Goal: Register for event/course

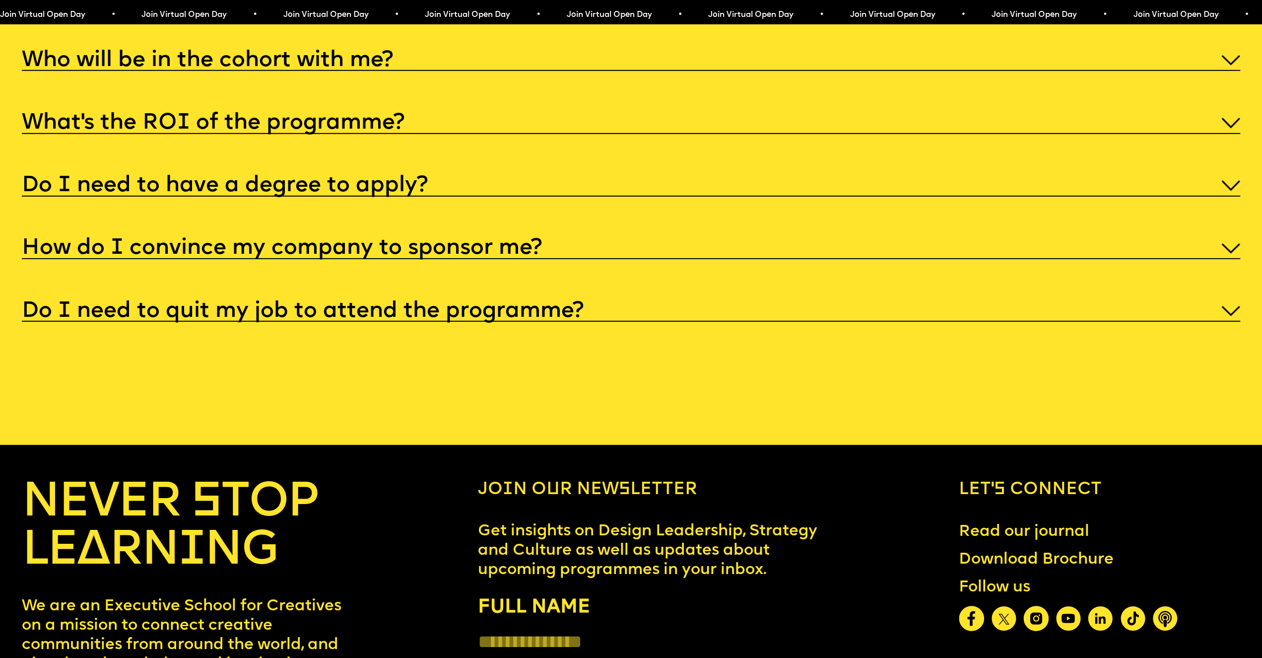
scroll to position [6537, 0]
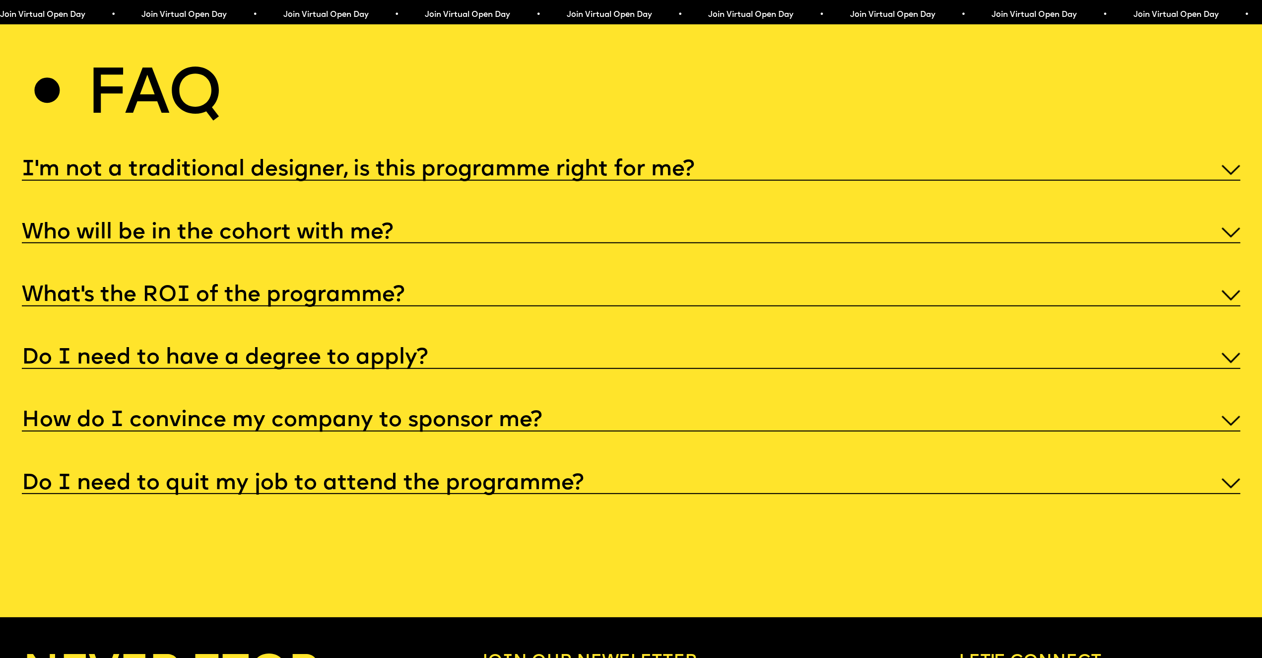
click at [1227, 176] on img at bounding box center [1230, 170] width 19 height 11
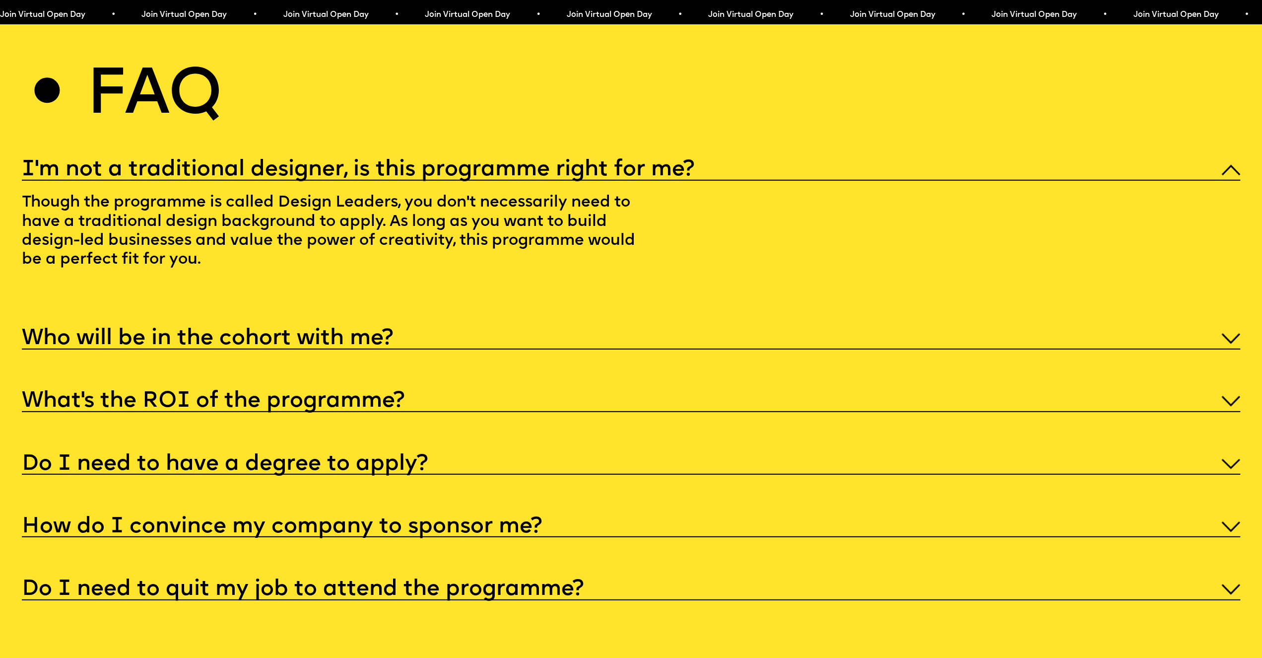
click at [1227, 176] on img at bounding box center [1230, 170] width 19 height 11
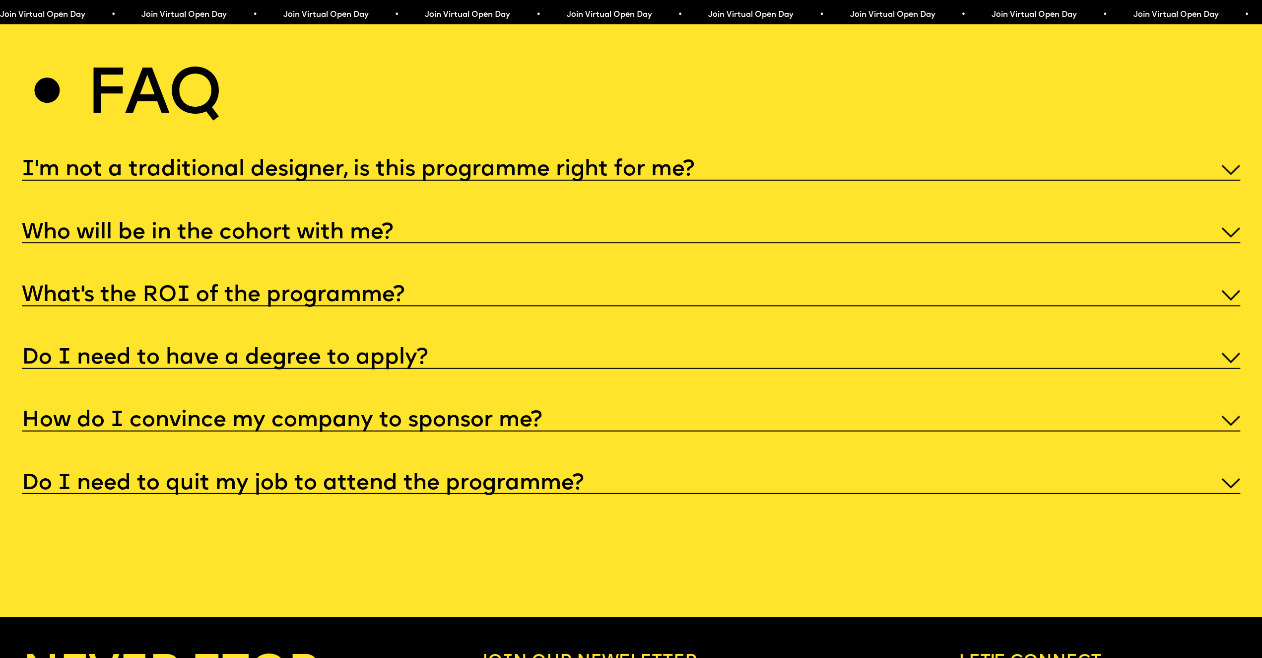
click at [1235, 489] on img at bounding box center [1230, 483] width 19 height 11
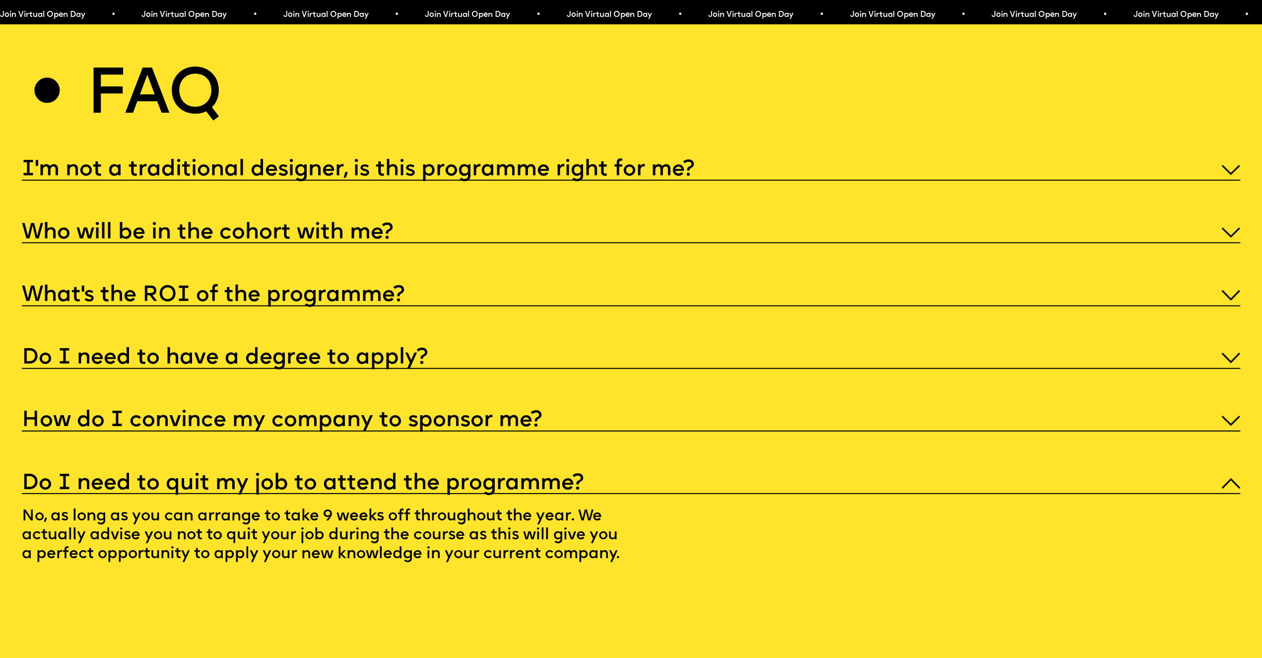
click at [1232, 489] on img at bounding box center [1230, 483] width 19 height 11
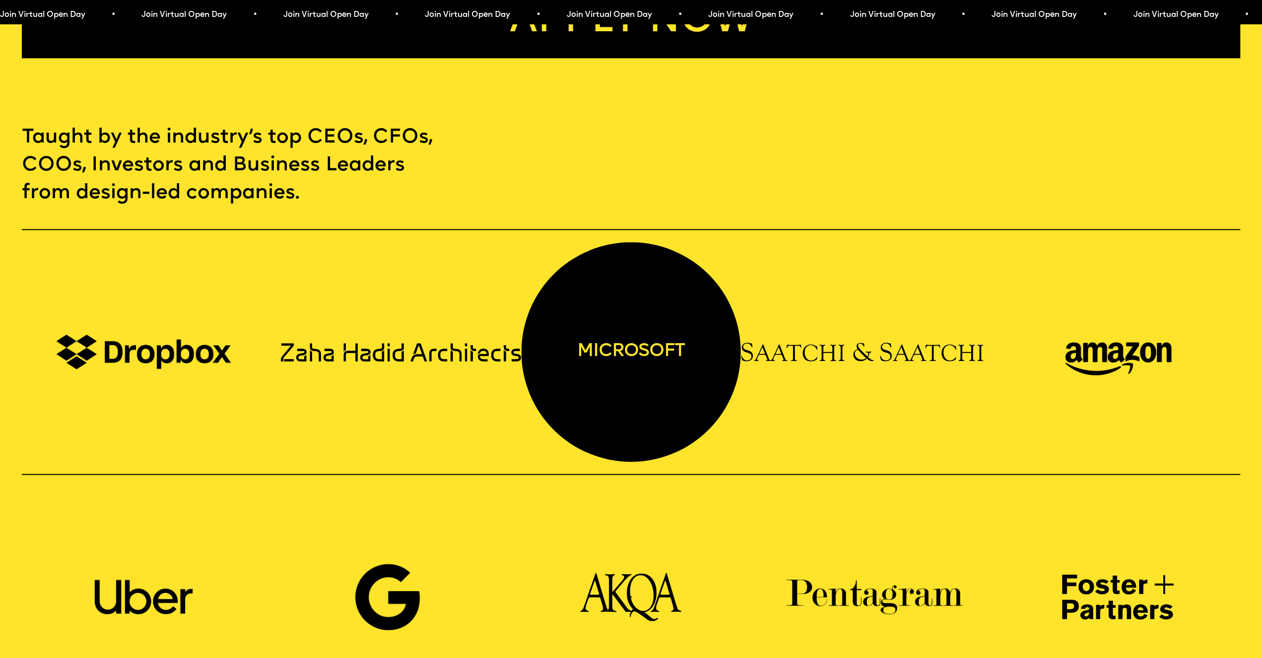
scroll to position [0, 0]
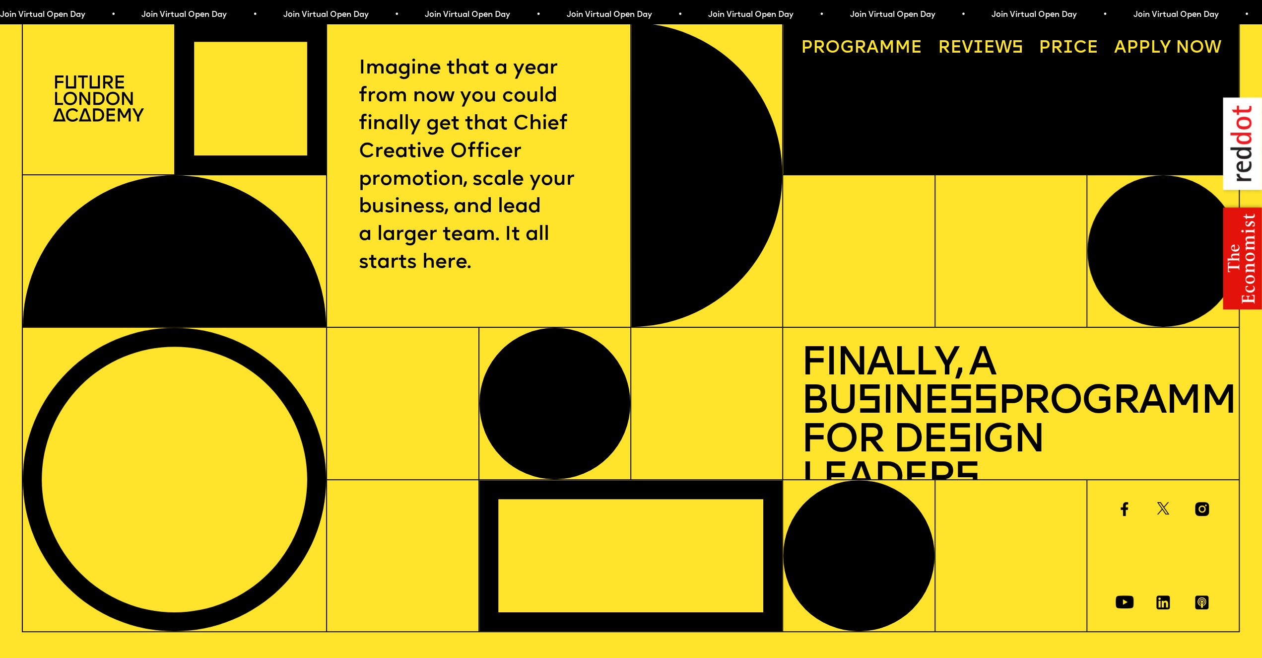
click at [888, 49] on link "Progr a mme" at bounding box center [861, 49] width 138 height 35
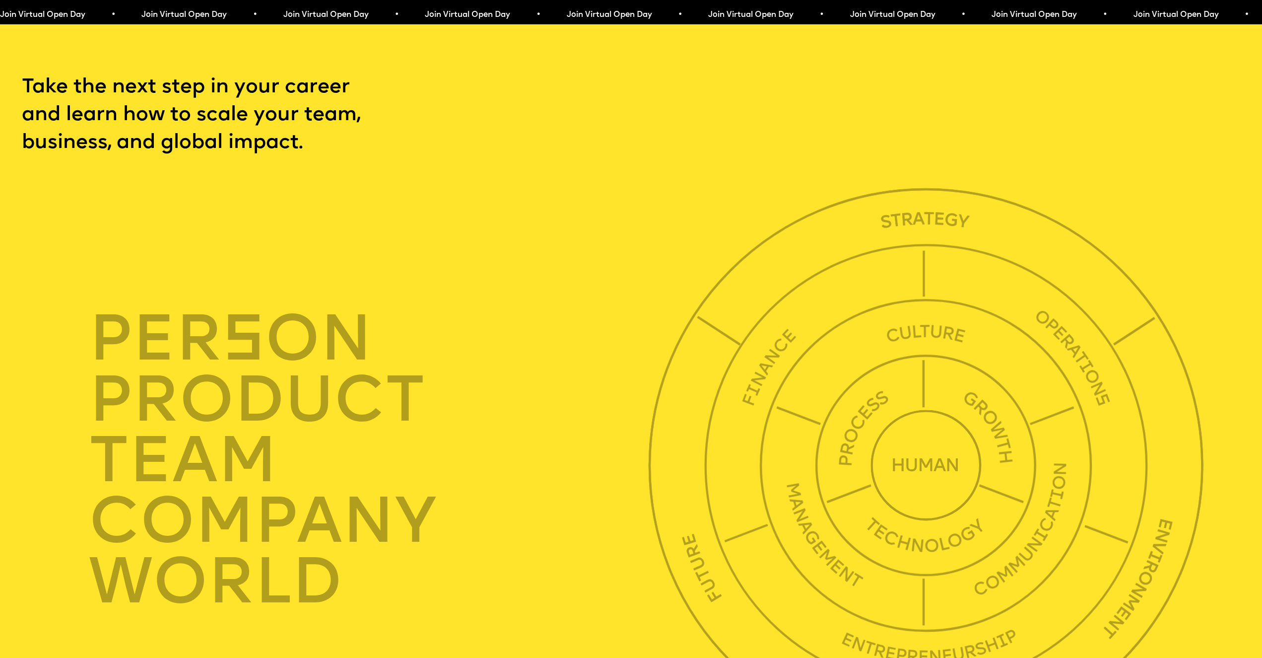
scroll to position [4371, 0]
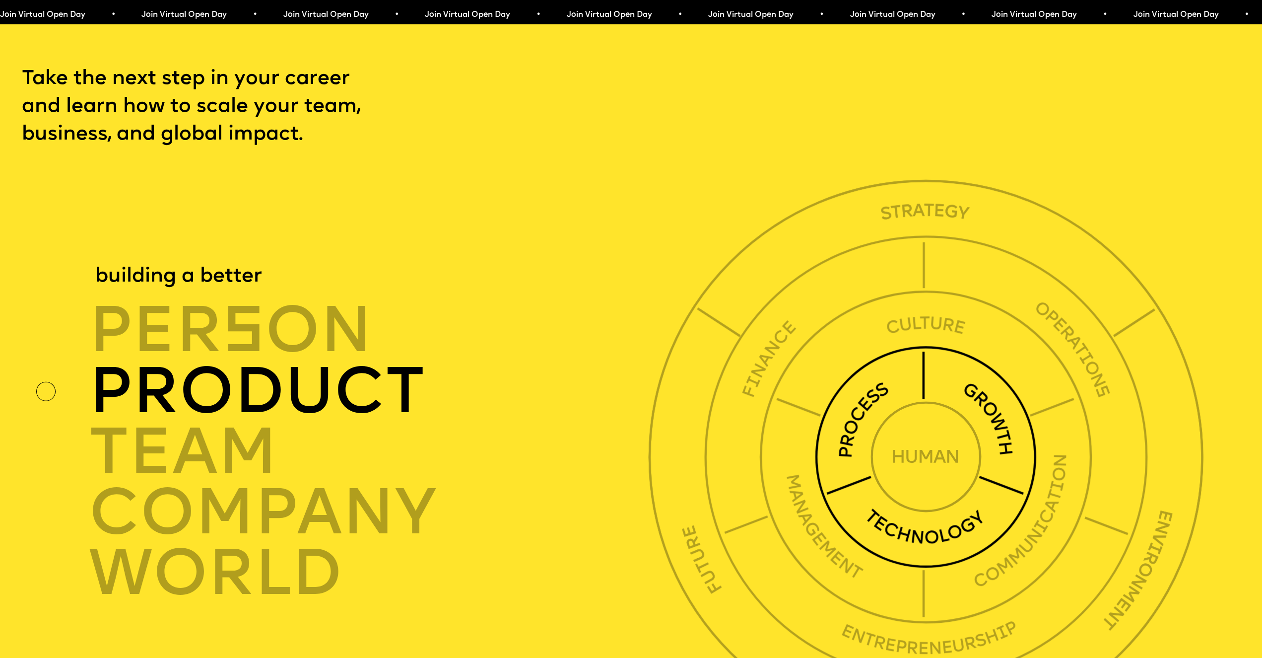
click at [870, 396] on img at bounding box center [926, 456] width 222 height 222
click at [295, 396] on div "product" at bounding box center [373, 391] width 568 height 61
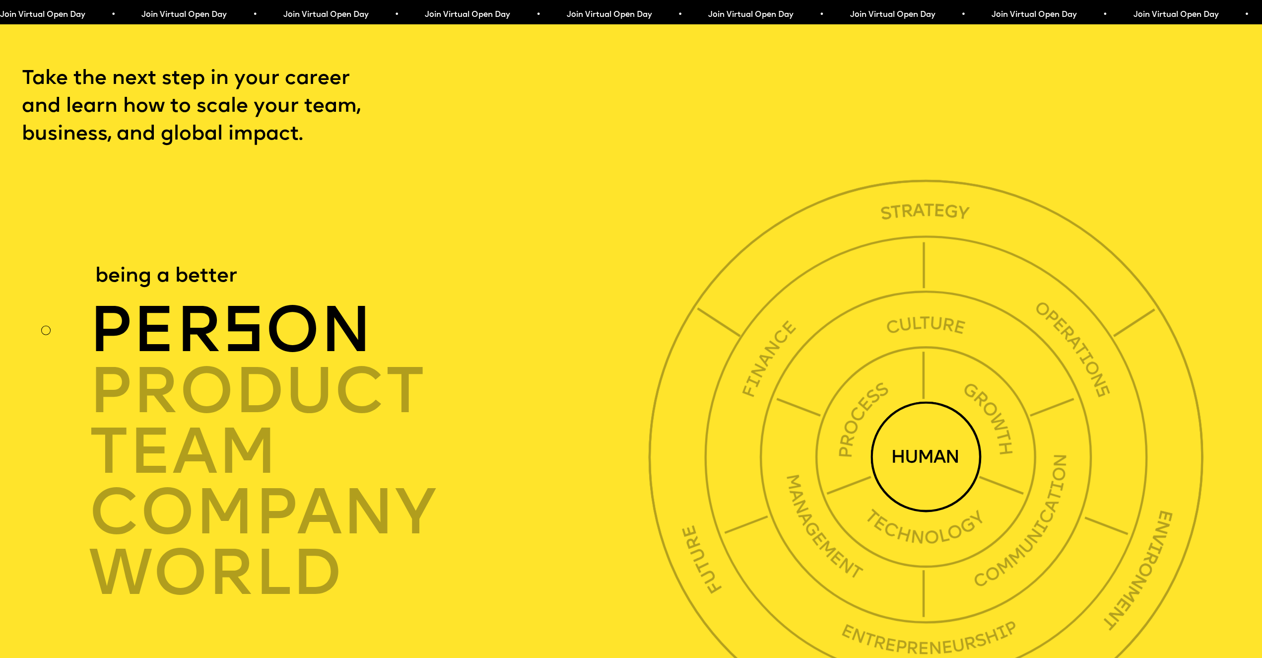
scroll to position [4543, 0]
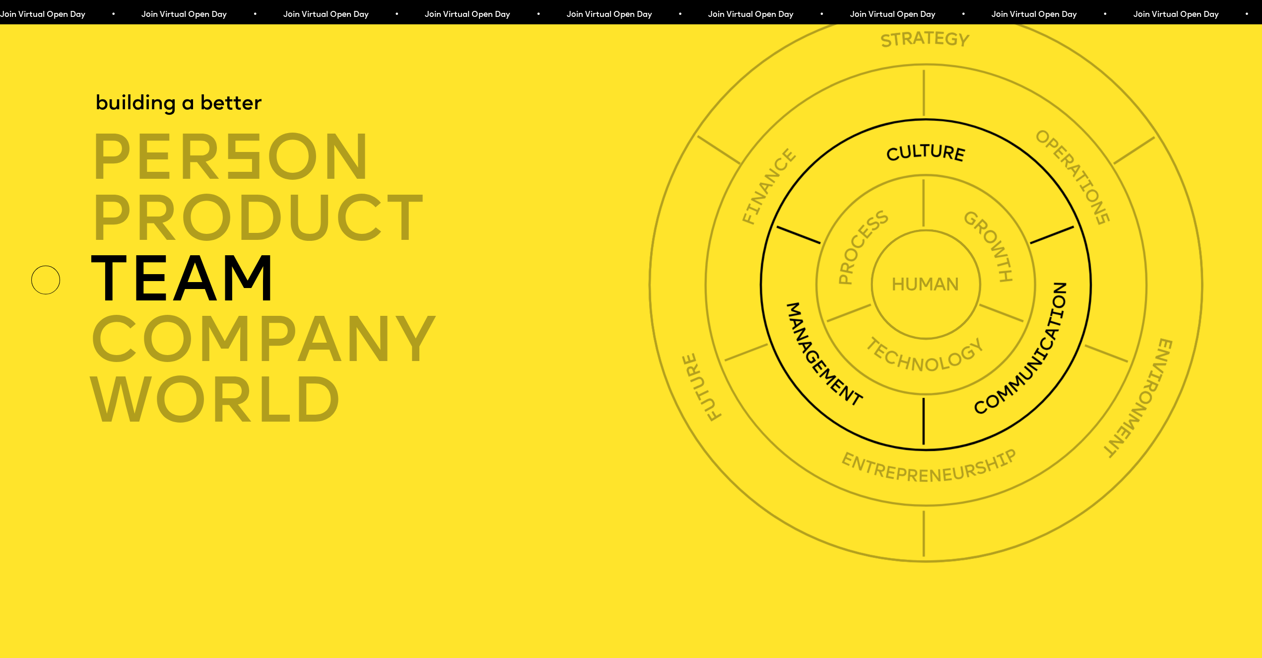
click at [243, 288] on div "TEAM" at bounding box center [373, 280] width 568 height 61
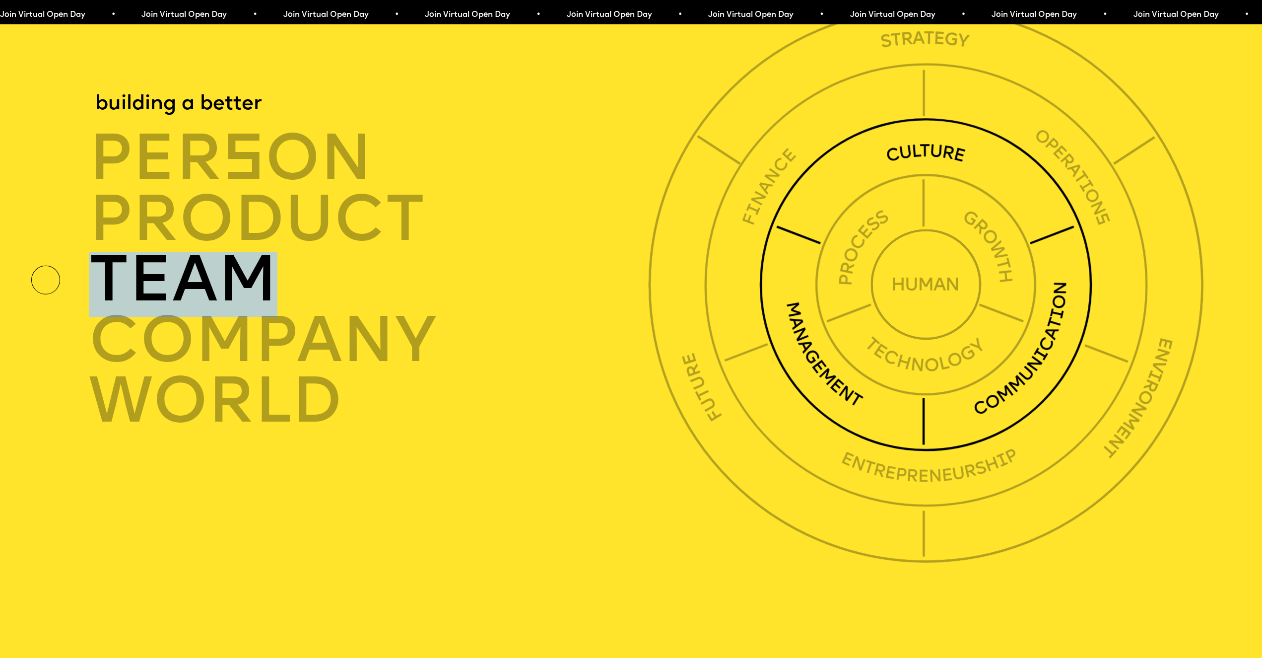
click at [243, 288] on div "TEAM" at bounding box center [373, 280] width 568 height 61
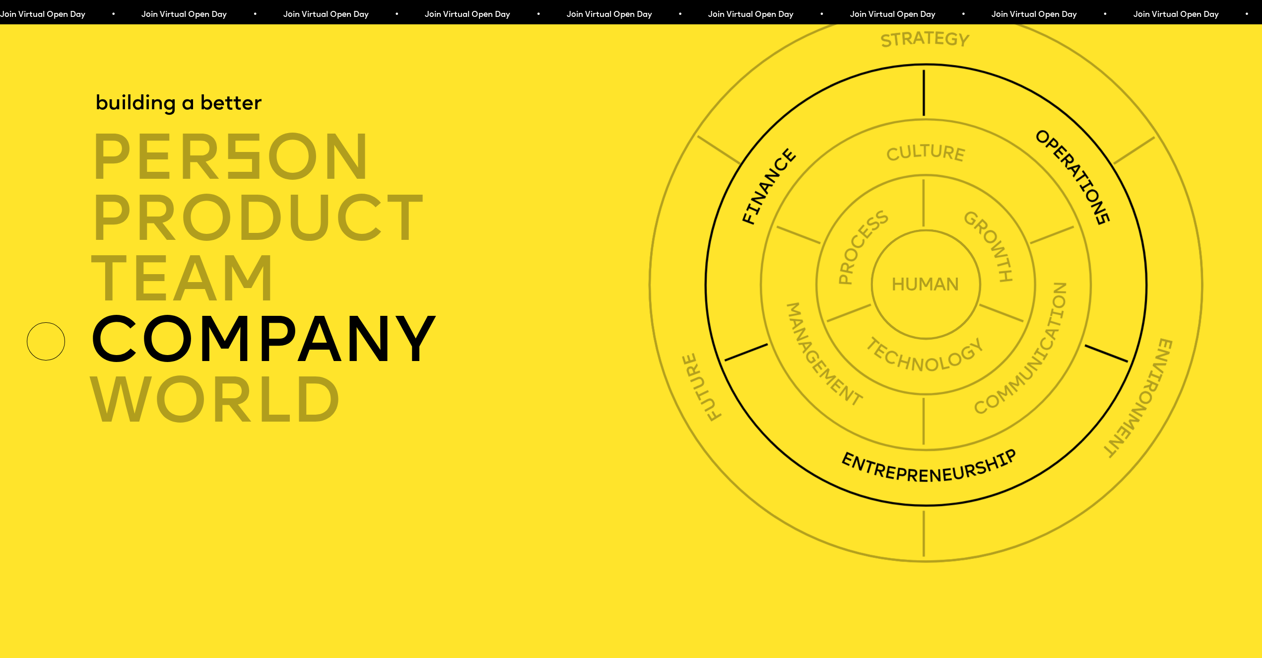
click at [608, 329] on div "company" at bounding box center [373, 340] width 568 height 61
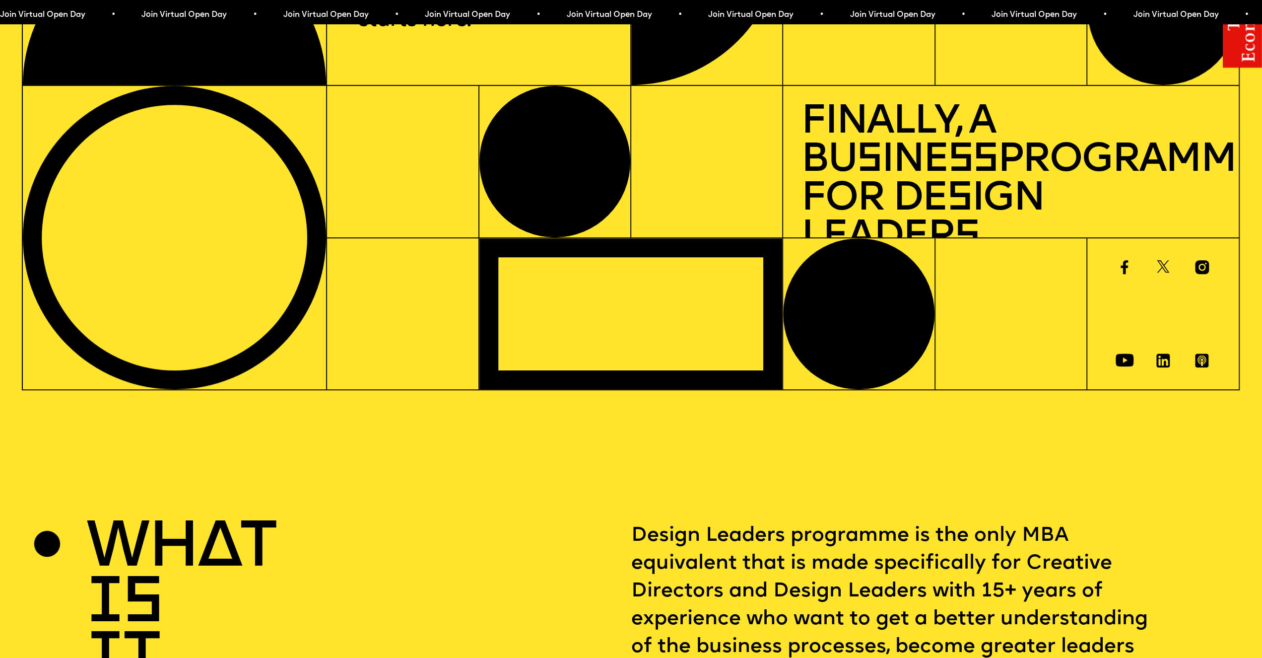
scroll to position [0, 0]
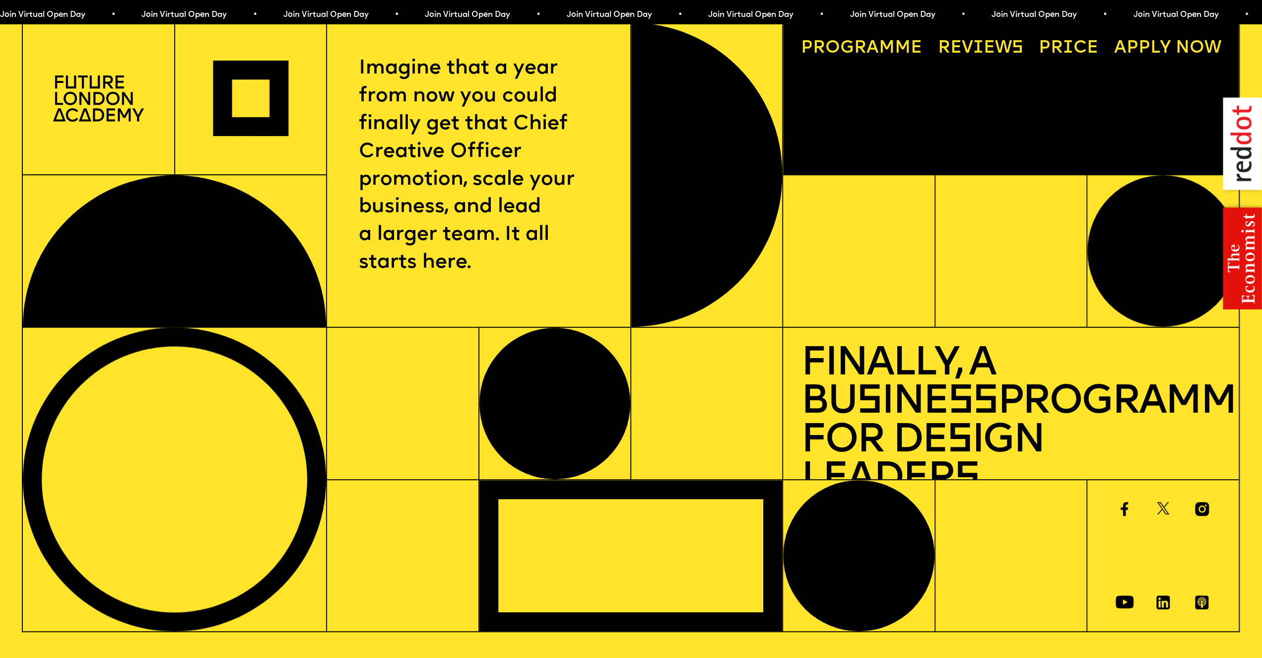
click at [977, 48] on link "Reviews" at bounding box center [980, 49] width 103 height 35
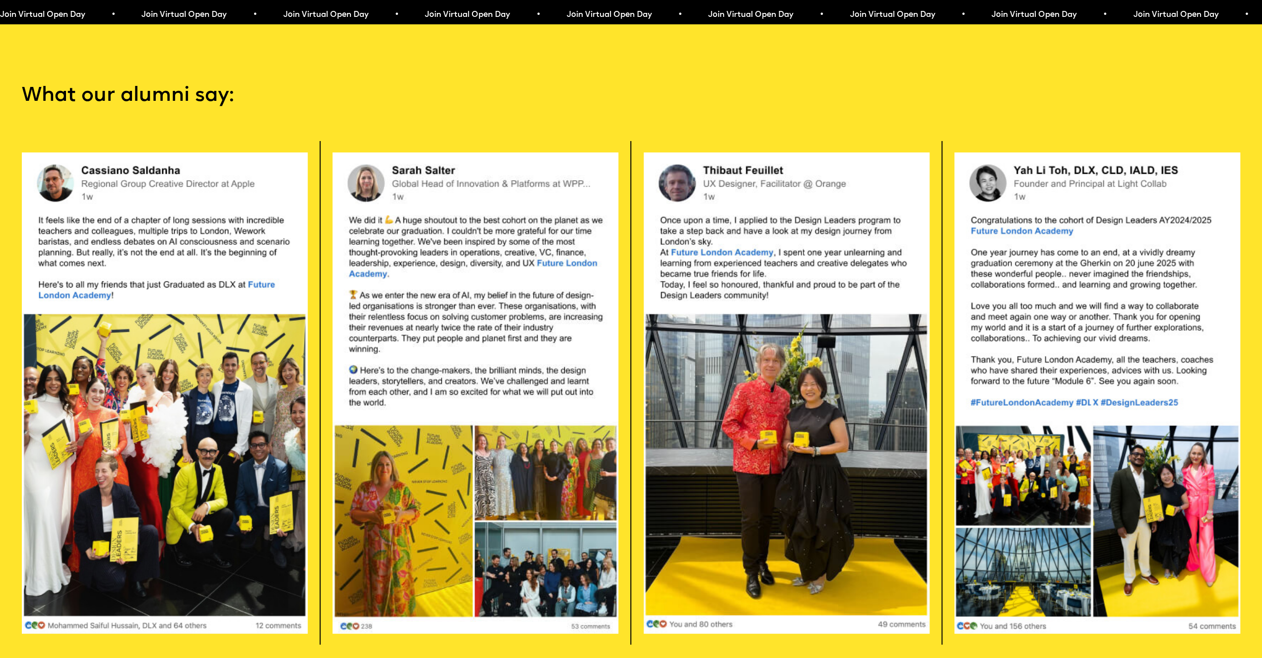
scroll to position [3534, 0]
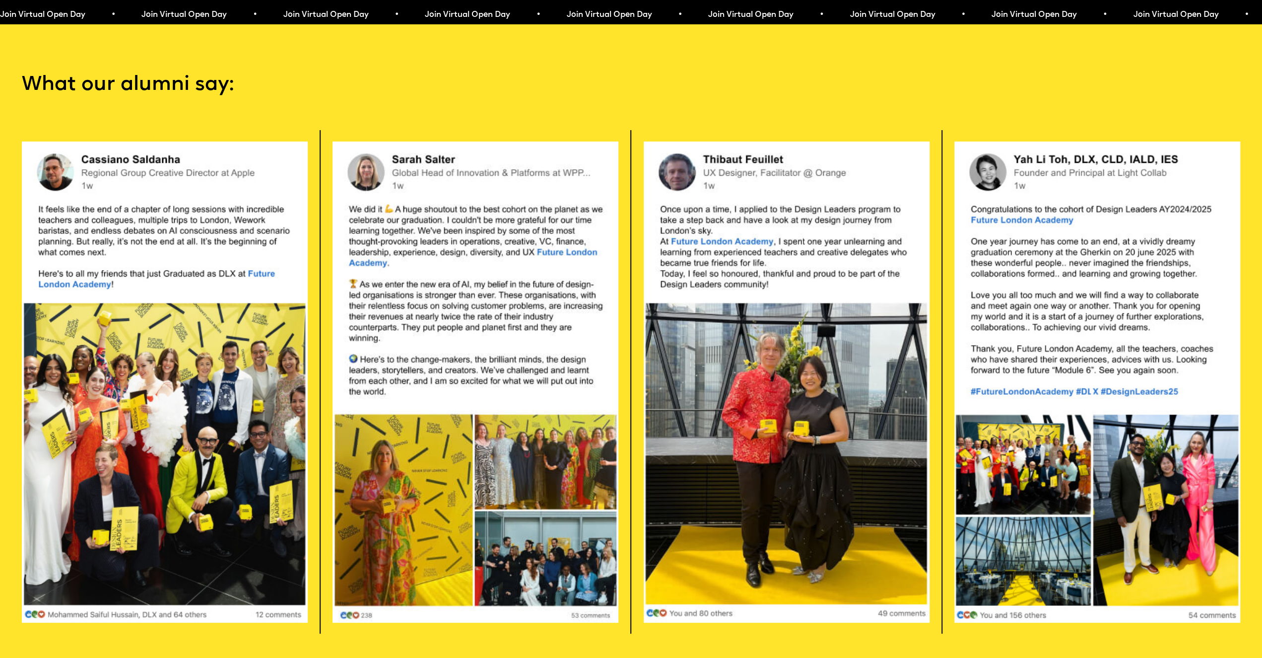
click at [859, 19] on span "Join Virtual Open Day • Join Virtual Open Day • Join Virtual Open Day • Join Vi…" at bounding box center [1061, 15] width 708 height 8
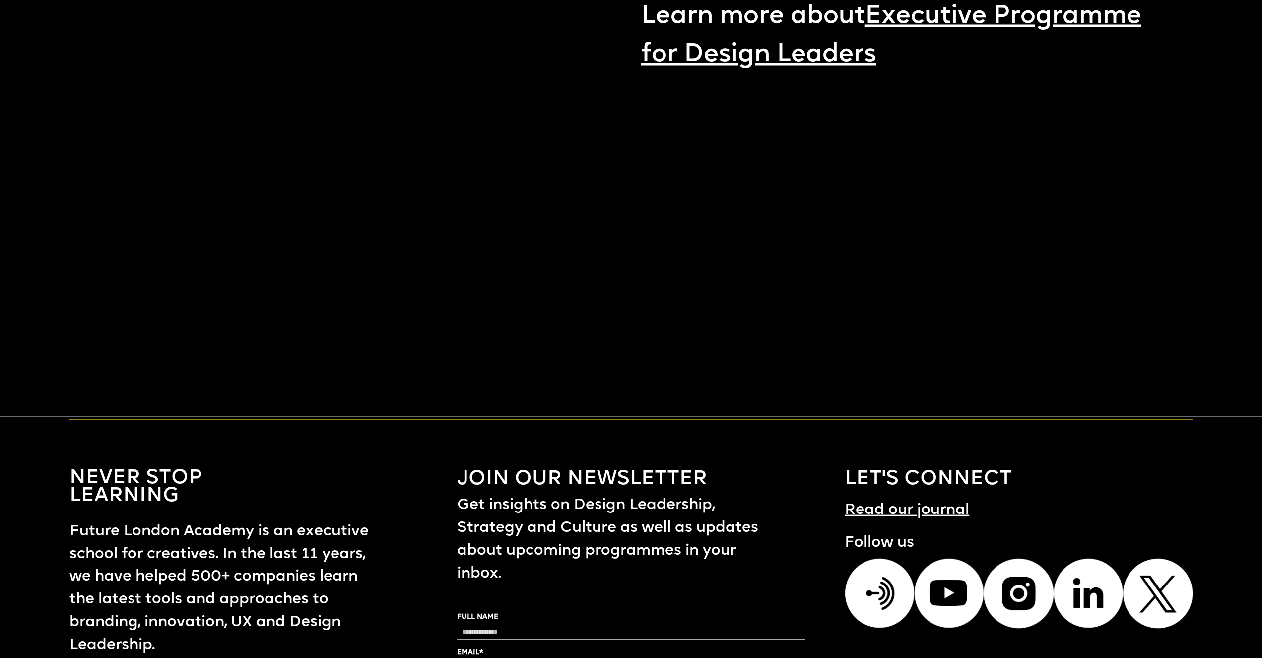
scroll to position [1720, 0]
